Goal: Task Accomplishment & Management: Manage account settings

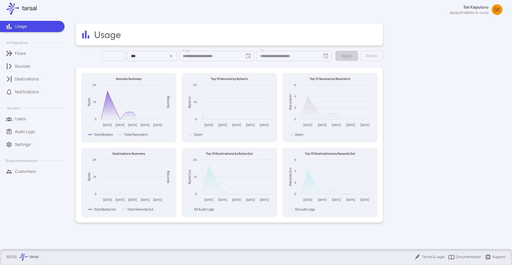
click at [33, 169] on p "Customers" at bounding box center [25, 171] width 21 height 6
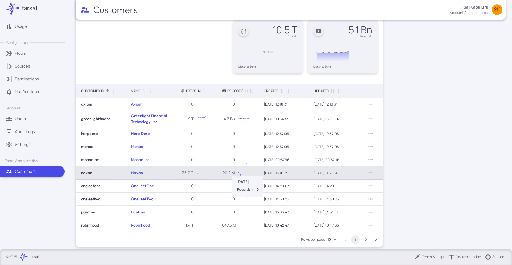
scroll to position [41, 0]
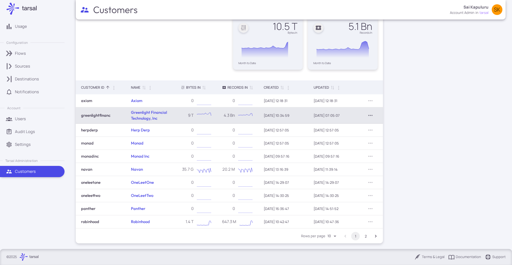
click at [371, 114] on icon "Row Actions" at bounding box center [370, 115] width 6 height 6
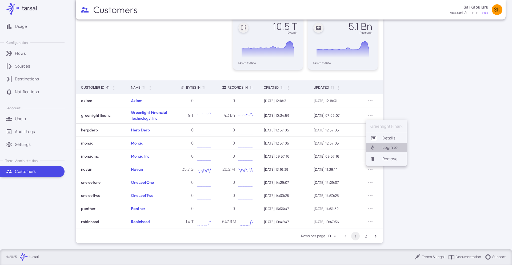
click at [382, 145] on li "Login to" at bounding box center [386, 147] width 41 height 9
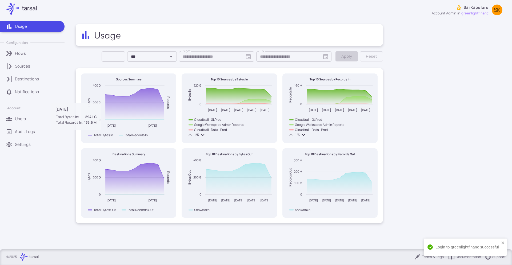
click at [28, 70] on link "Sources" at bounding box center [32, 66] width 65 height 11
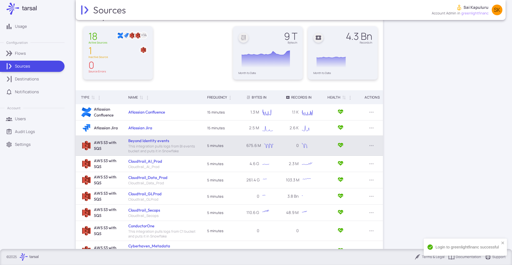
scroll to position [81, 0]
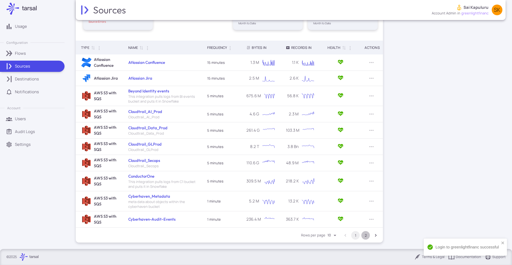
click at [366, 234] on button "2" at bounding box center [365, 235] width 9 height 9
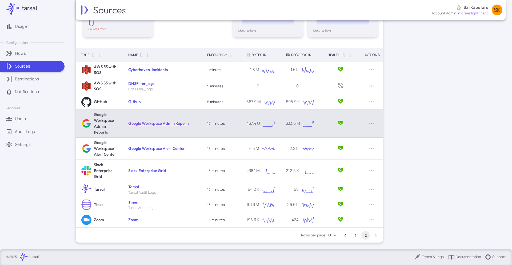
click at [148, 122] on link "Google Workspace Admin Reports" at bounding box center [158, 123] width 61 height 5
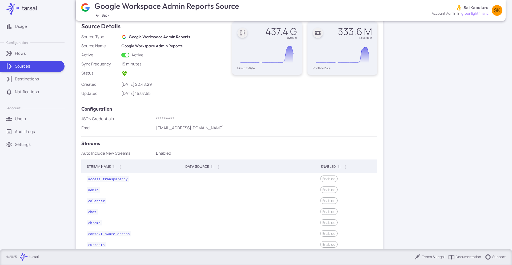
scroll to position [151, 0]
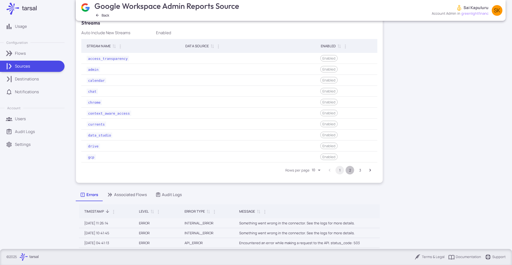
click at [352, 170] on button "2" at bounding box center [350, 170] width 9 height 9
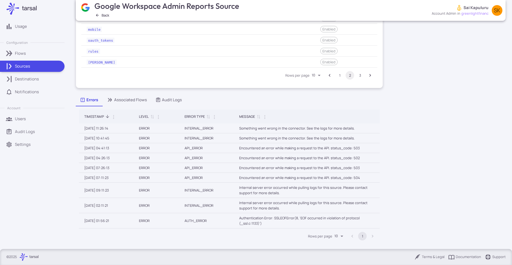
scroll to position [250, 0]
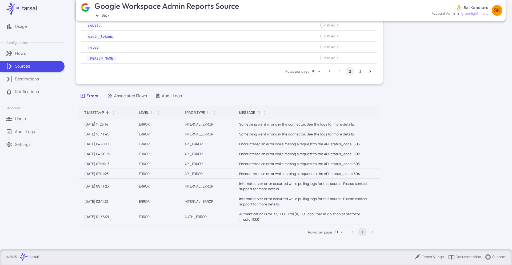
click at [133, 94] on div "Associated Flows" at bounding box center [127, 96] width 40 height 6
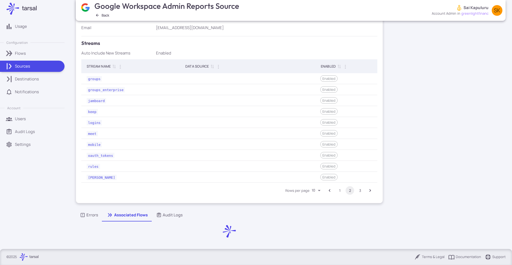
scroll to position [161, 0]
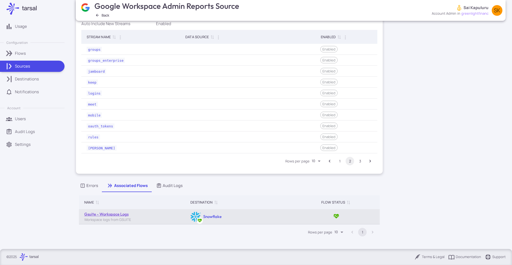
click at [114, 215] on link "Gsuite - Workspace Logs" at bounding box center [106, 213] width 44 height 5
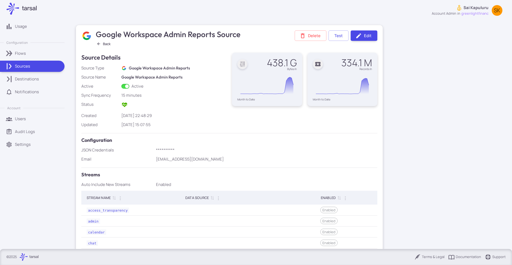
click at [34, 131] on div "Audit Logs" at bounding box center [38, 132] width 46 height 6
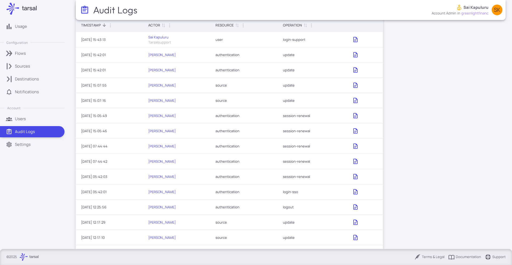
scroll to position [68, 0]
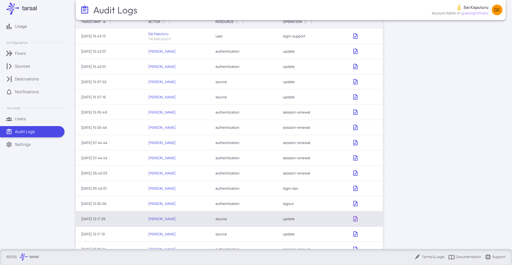
click at [352, 219] on icon at bounding box center [355, 218] width 6 height 6
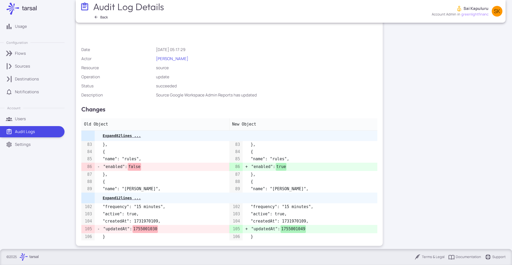
scroll to position [3, 0]
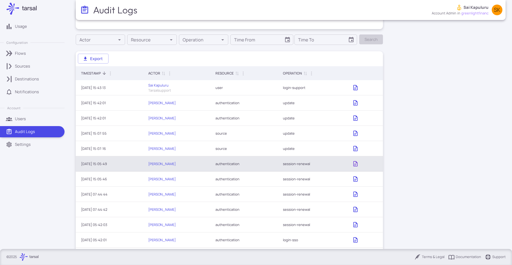
scroll to position [20, 0]
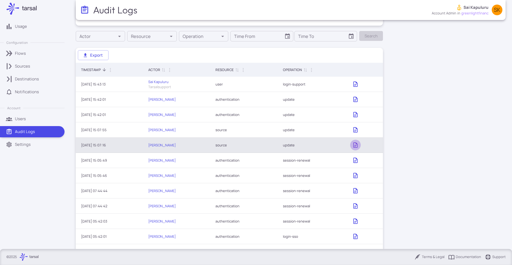
click at [356, 148] on link at bounding box center [355, 144] width 11 height 11
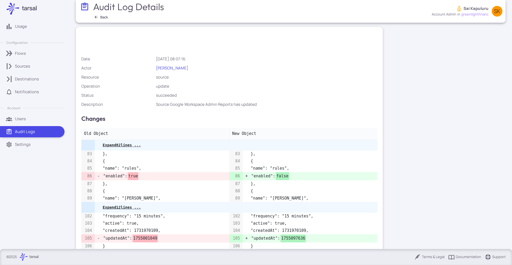
scroll to position [13, 0]
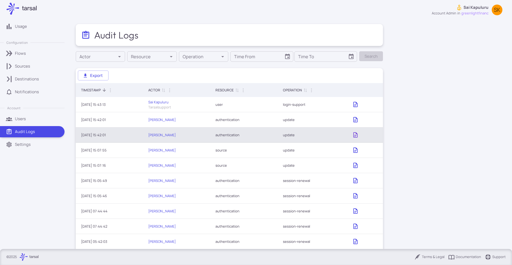
click at [354, 135] on icon at bounding box center [355, 134] width 4 height 5
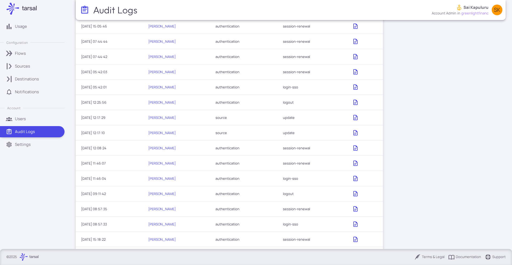
scroll to position [158, 0]
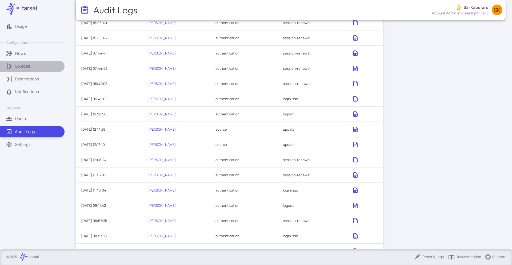
click at [20, 64] on p "Sources" at bounding box center [22, 66] width 15 height 6
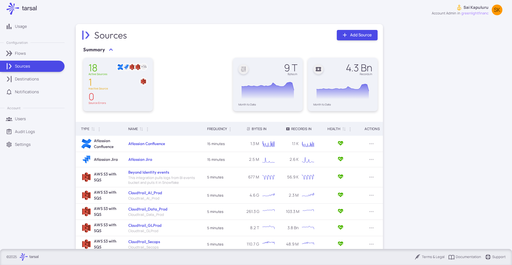
scroll to position [81, 0]
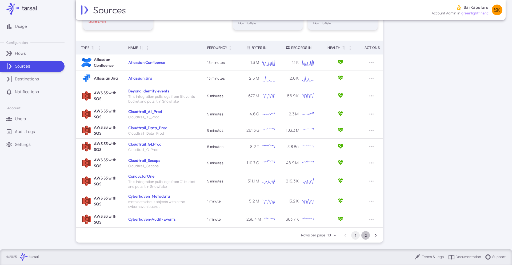
click at [366, 237] on button "2" at bounding box center [365, 235] width 9 height 9
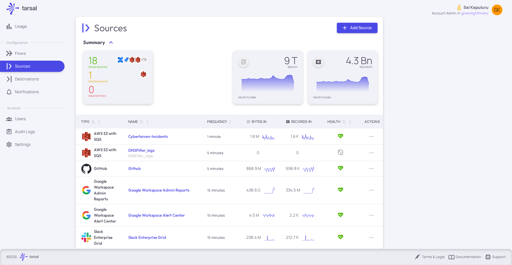
scroll to position [0, 0]
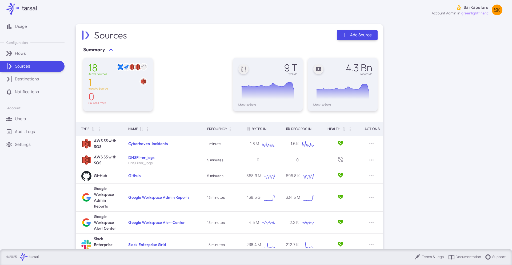
click at [41, 67] on div "Sources" at bounding box center [38, 66] width 46 height 6
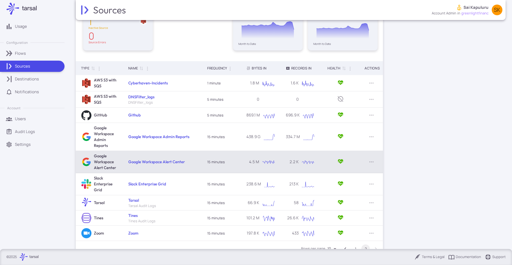
scroll to position [74, 0]
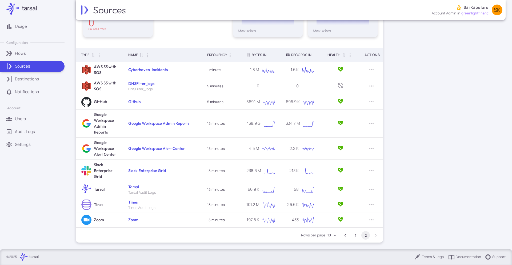
click at [374, 234] on li "pagination navigation" at bounding box center [376, 235] width 10 height 9
click at [359, 234] on button "1" at bounding box center [355, 235] width 9 height 9
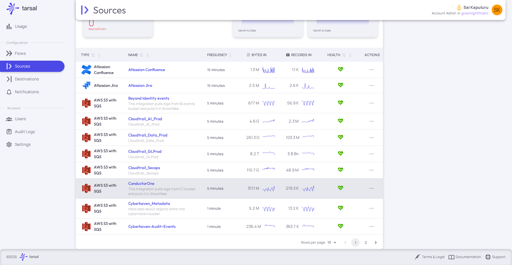
scroll to position [81, 0]
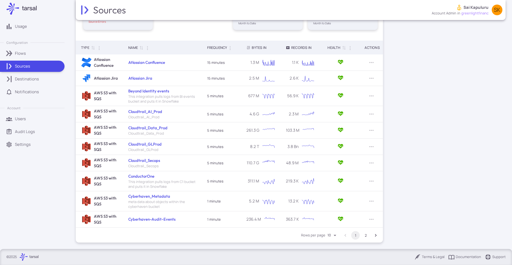
click at [365, 235] on button "2" at bounding box center [365, 235] width 9 height 9
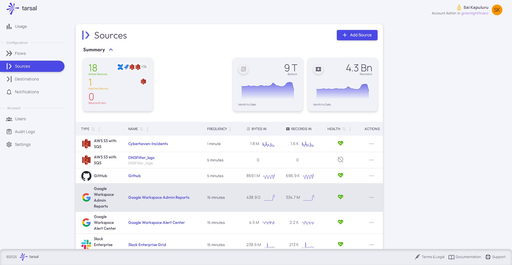
scroll to position [74, 0]
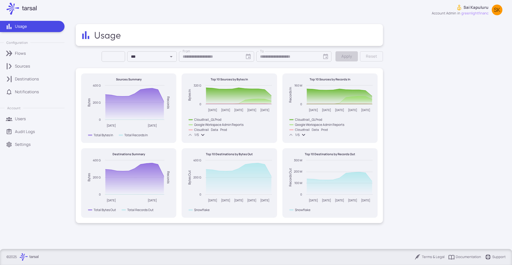
click at [26, 68] on p "Sources" at bounding box center [22, 66] width 15 height 6
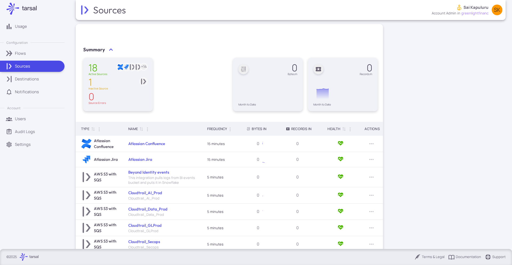
scroll to position [81, 0]
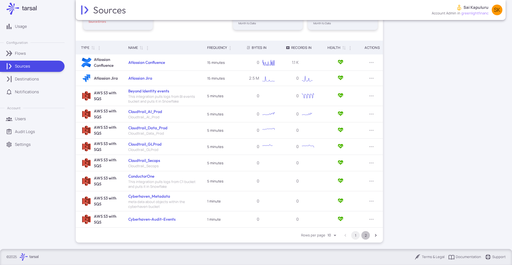
click at [366, 236] on button "2" at bounding box center [365, 235] width 9 height 9
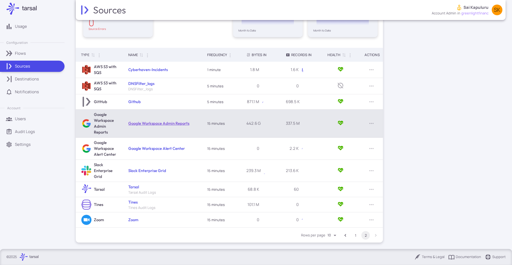
click at [160, 123] on link "Google Workspace Admin Reports" at bounding box center [158, 123] width 61 height 5
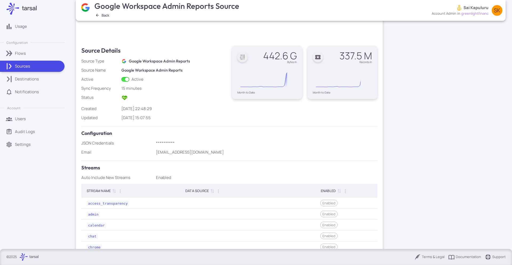
scroll to position [120, 0]
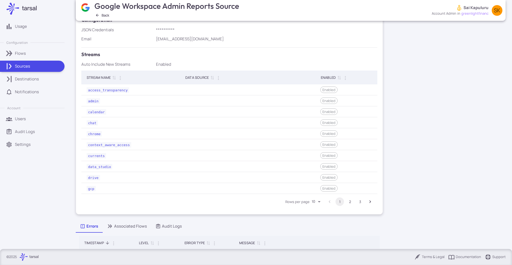
click at [348, 202] on button "2" at bounding box center [350, 201] width 9 height 9
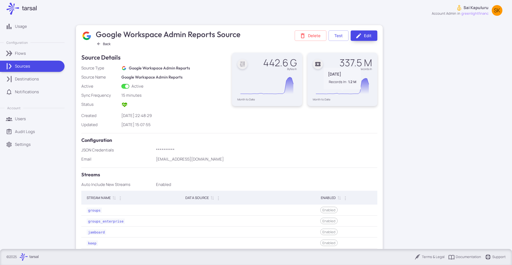
click at [367, 35] on link "Edit" at bounding box center [364, 35] width 27 height 10
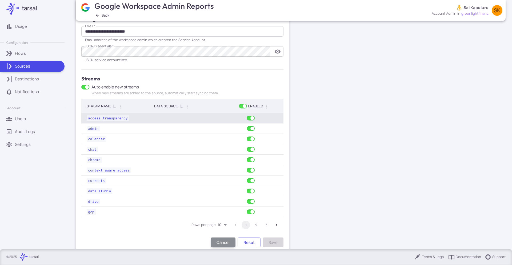
scroll to position [139, 0]
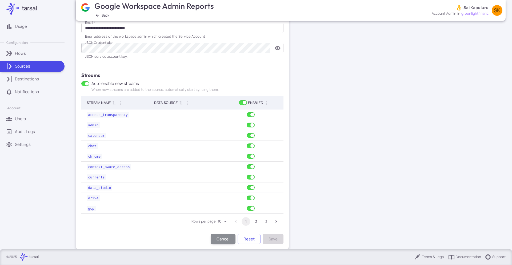
click at [257, 222] on button "2" at bounding box center [256, 221] width 9 height 9
click at [279, 239] on button "Save" at bounding box center [273, 239] width 21 height 10
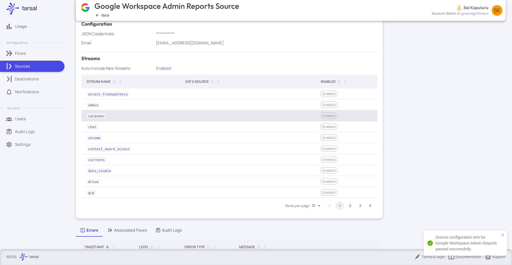
scroll to position [119, 0]
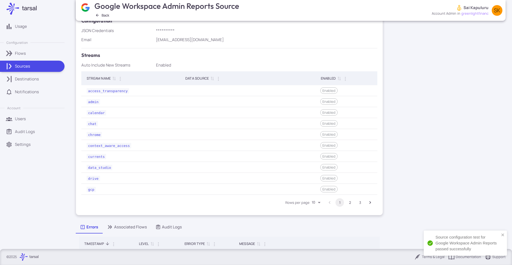
click at [351, 201] on button "2" at bounding box center [350, 202] width 9 height 9
click at [361, 202] on button "3" at bounding box center [360, 201] width 9 height 9
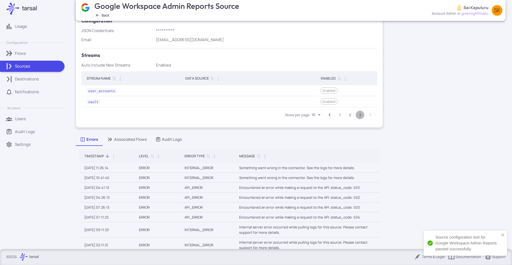
click at [359, 113] on button "3" at bounding box center [360, 114] width 9 height 9
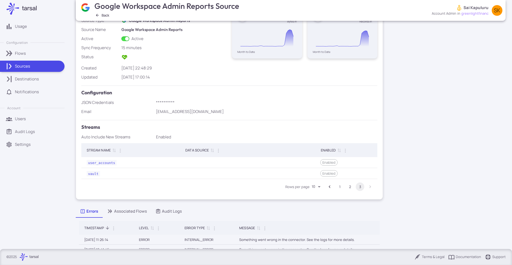
scroll to position [0, 0]
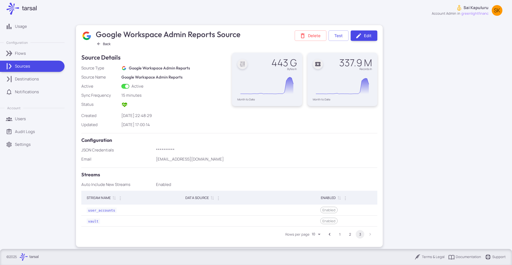
click at [348, 233] on button "2" at bounding box center [350, 234] width 9 height 9
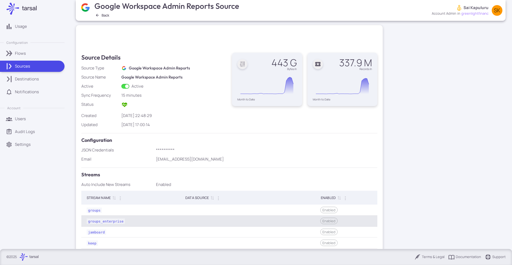
scroll to position [94, 0]
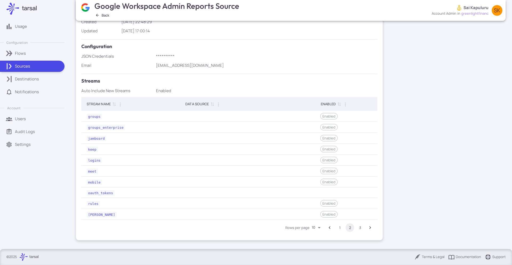
click at [339, 228] on button "1" at bounding box center [339, 227] width 9 height 9
click at [348, 230] on button "2" at bounding box center [350, 227] width 9 height 9
